Goal: Transaction & Acquisition: Purchase product/service

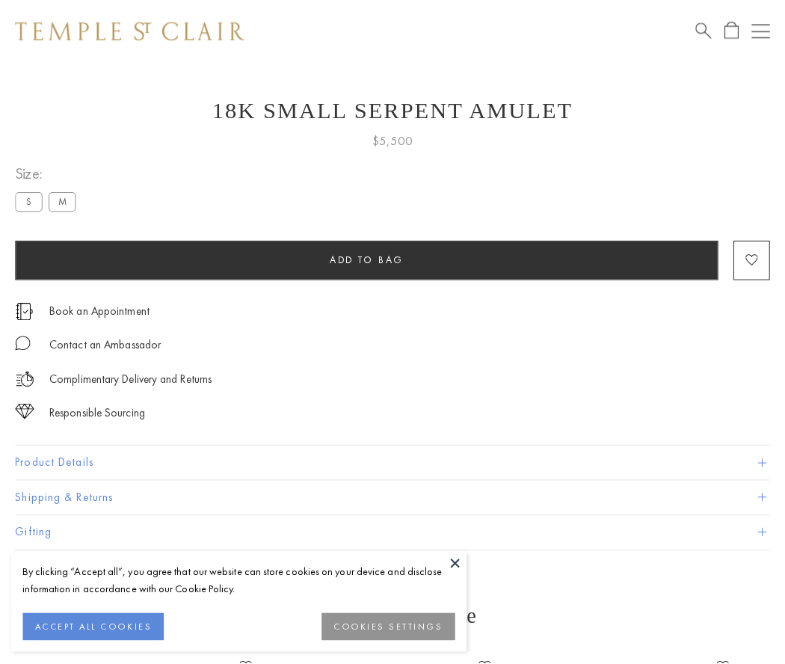
scroll to position [46, 0]
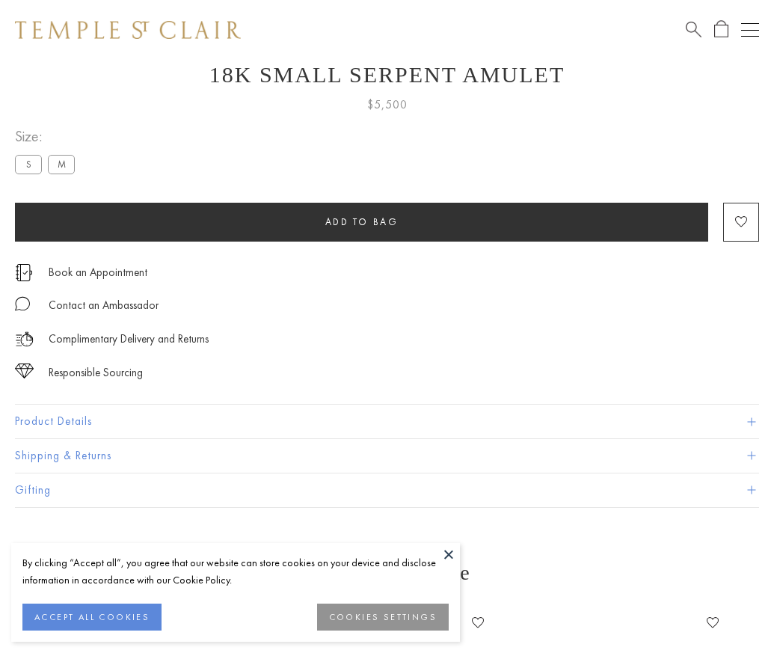
click at [361, 221] on span "Add to bag" at bounding box center [361, 221] width 73 height 13
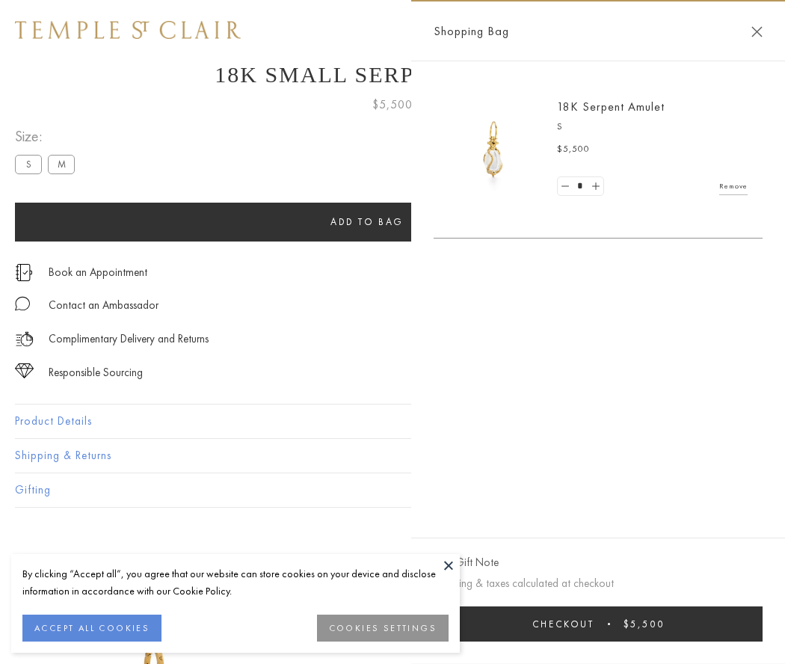
click at [602, 624] on button "Checkout $5,500" at bounding box center [598, 623] width 329 height 35
